Goal: Transaction & Acquisition: Purchase product/service

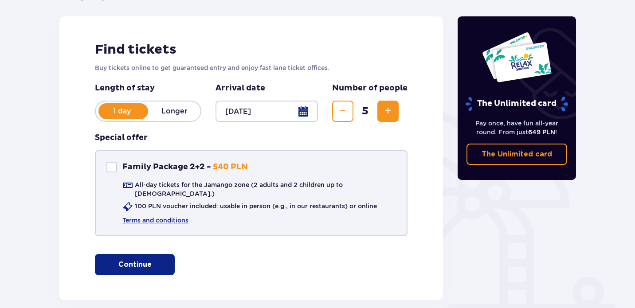
scroll to position [141, 0]
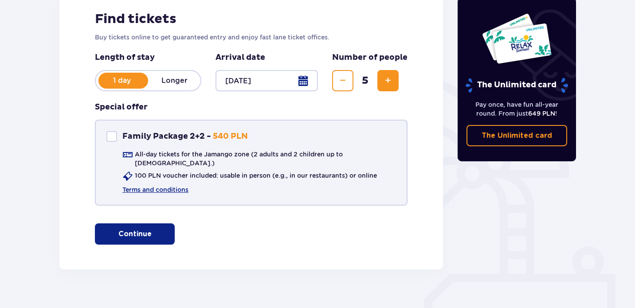
click at [111, 138] on div "Family Package 2+2" at bounding box center [111, 136] width 11 height 11
checkbox input "true"
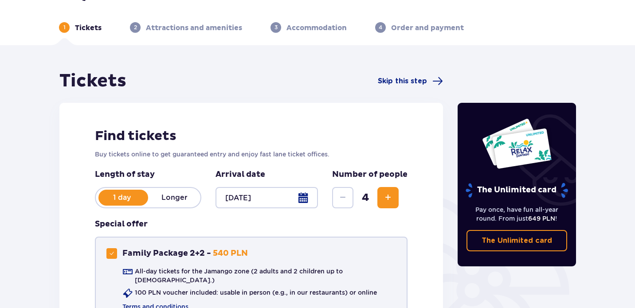
scroll to position [0, 0]
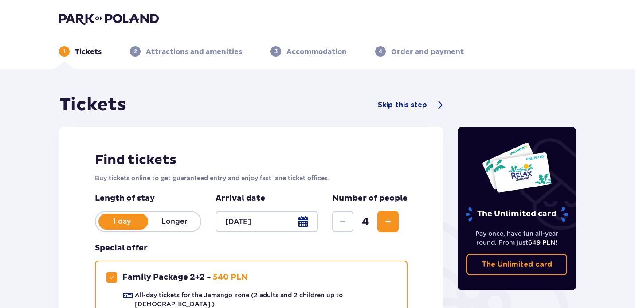
click at [108, 14] on img at bounding box center [109, 18] width 100 height 12
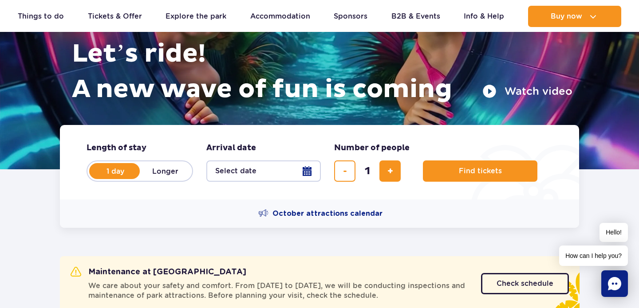
scroll to position [112, 0]
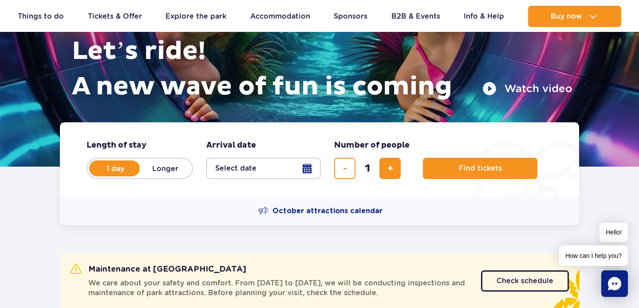
click at [315, 173] on button "Select date" at bounding box center [263, 168] width 114 height 21
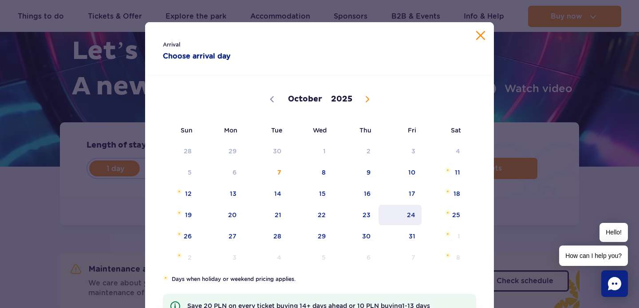
click at [411, 217] on span "24" at bounding box center [399, 215] width 45 height 20
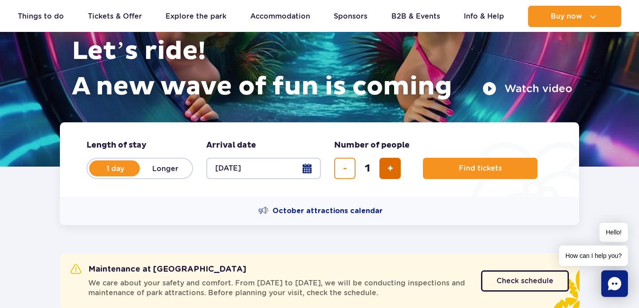
click at [399, 171] on button "add ticket" at bounding box center [389, 168] width 21 height 21
click at [400, 171] on button "add ticket" at bounding box center [389, 168] width 21 height 21
click at [396, 171] on button "add ticket" at bounding box center [389, 168] width 21 height 21
type input "5"
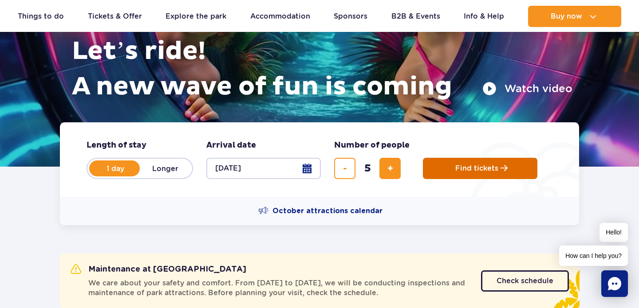
click at [489, 176] on button "Find tickets" at bounding box center [480, 168] width 114 height 21
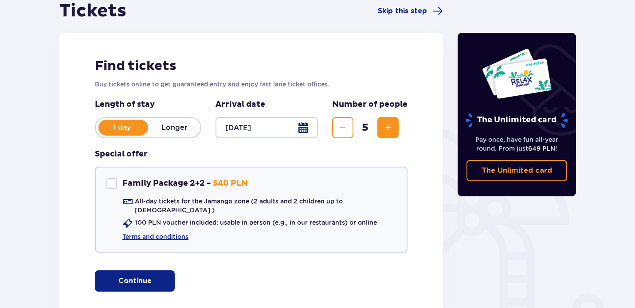
scroll to position [96, 0]
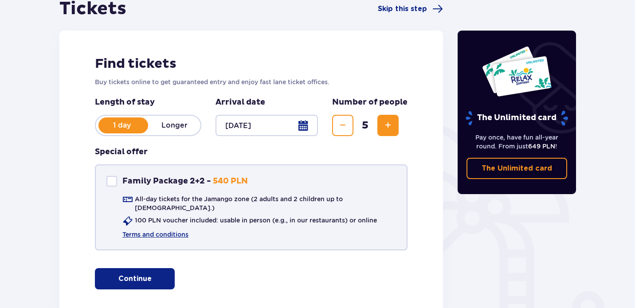
click at [110, 183] on div "Family Package 2+2" at bounding box center [111, 181] width 11 height 11
checkbox input "true"
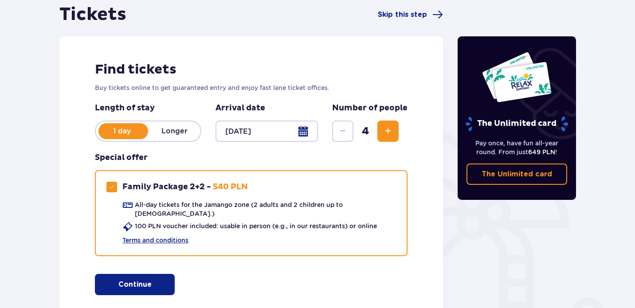
click at [152, 279] on span "button" at bounding box center [153, 284] width 11 height 11
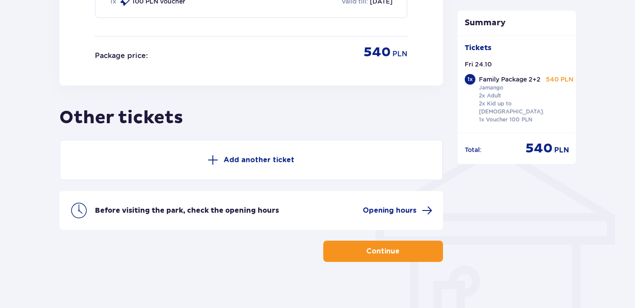
scroll to position [389, 0]
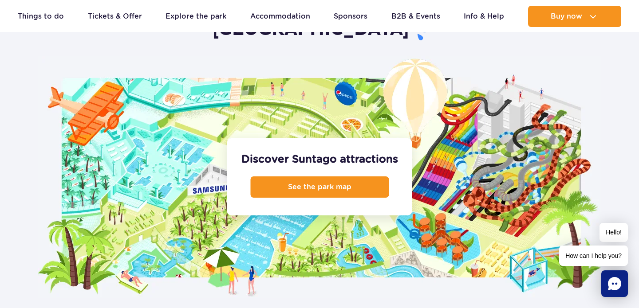
scroll to position [902, 0]
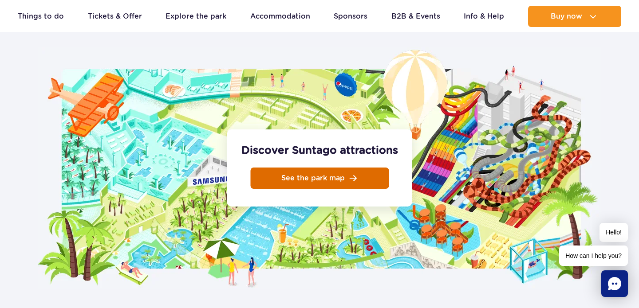
click at [369, 168] on link "See the park map" at bounding box center [319, 178] width 138 height 21
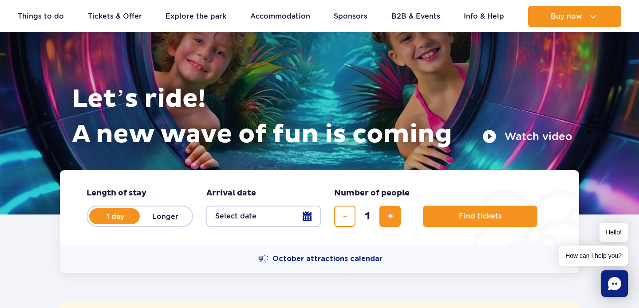
scroll to position [64, 0]
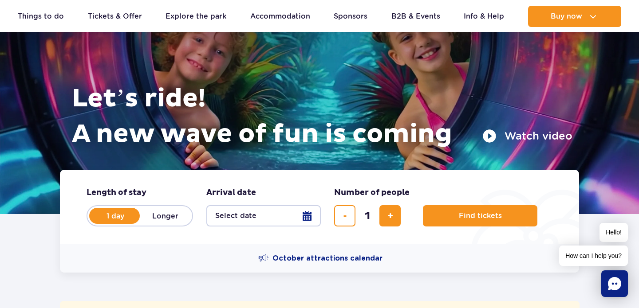
click at [307, 210] on button "Select date" at bounding box center [263, 215] width 114 height 21
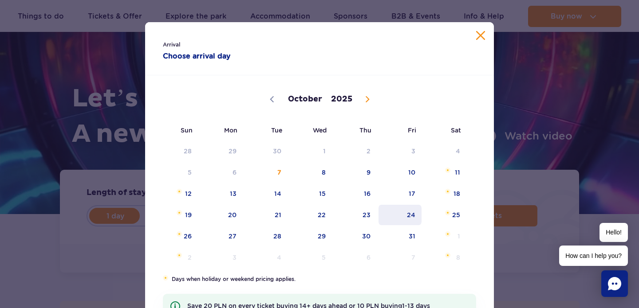
drag, startPoint x: 399, startPoint y: 212, endPoint x: 393, endPoint y: 214, distance: 6.3
click at [398, 212] on span "24" at bounding box center [399, 215] width 45 height 20
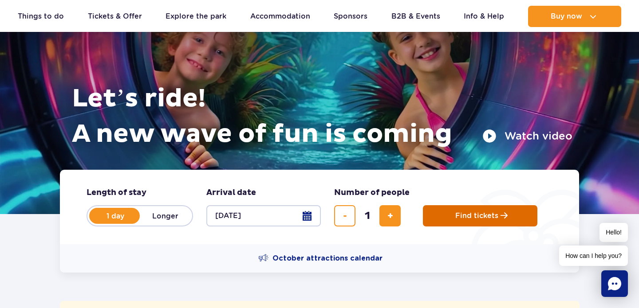
click at [460, 212] on span "Find tickets" at bounding box center [476, 216] width 43 height 8
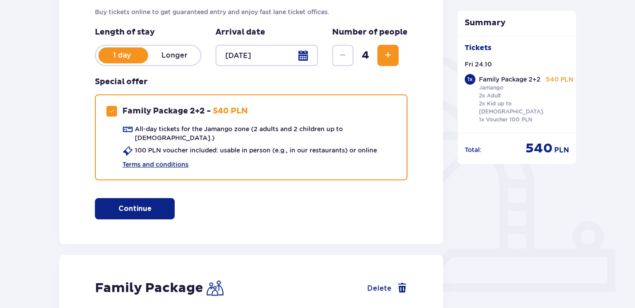
scroll to position [168, 0]
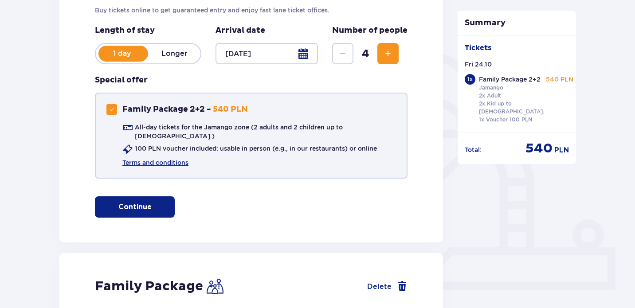
click at [119, 108] on div "Family Package 2+2 Family Package 2+2 - 540 PLN" at bounding box center [176, 109] width 141 height 11
checkbox input "false"
click at [148, 203] on span "button" at bounding box center [153, 207] width 11 height 11
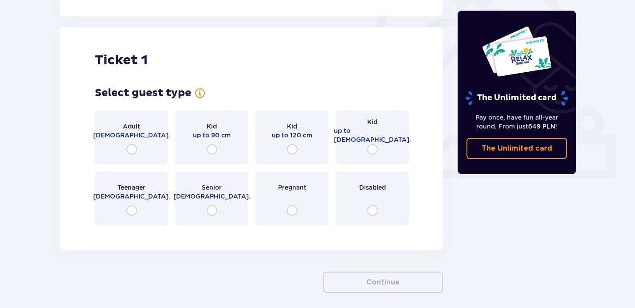
scroll to position [287, 0]
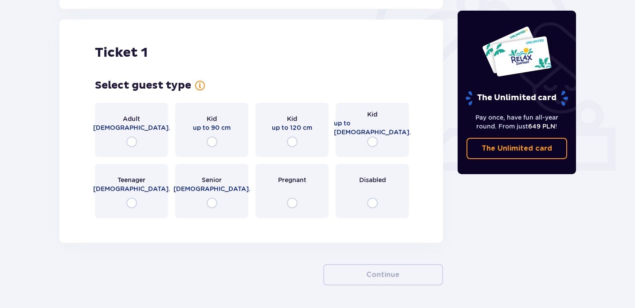
click at [133, 148] on div "Adult [DEMOGRAPHIC_DATA]." at bounding box center [131, 130] width 73 height 54
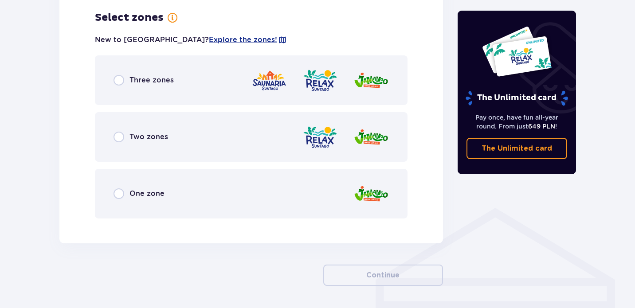
scroll to position [513, 0]
click at [214, 93] on div "Three zones" at bounding box center [251, 80] width 313 height 50
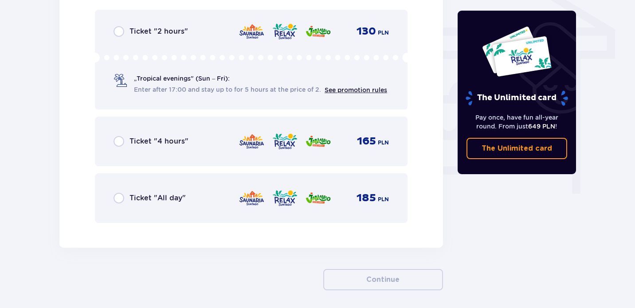
scroll to position [790, 0]
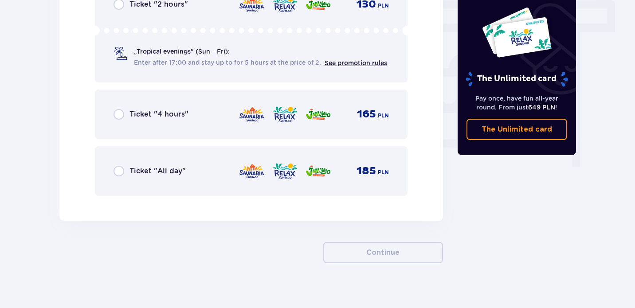
click at [235, 180] on div "Ticket "All day" 185 PLN" at bounding box center [251, 171] width 275 height 19
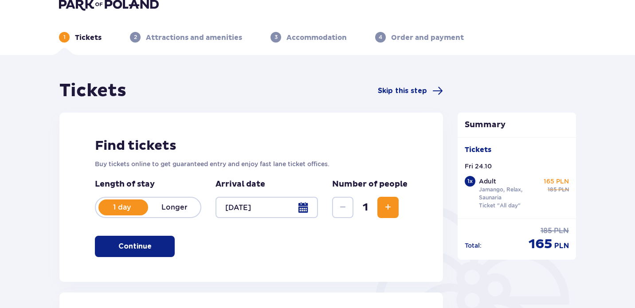
scroll to position [0, 0]
